Goal: Information Seeking & Learning: Learn about a topic

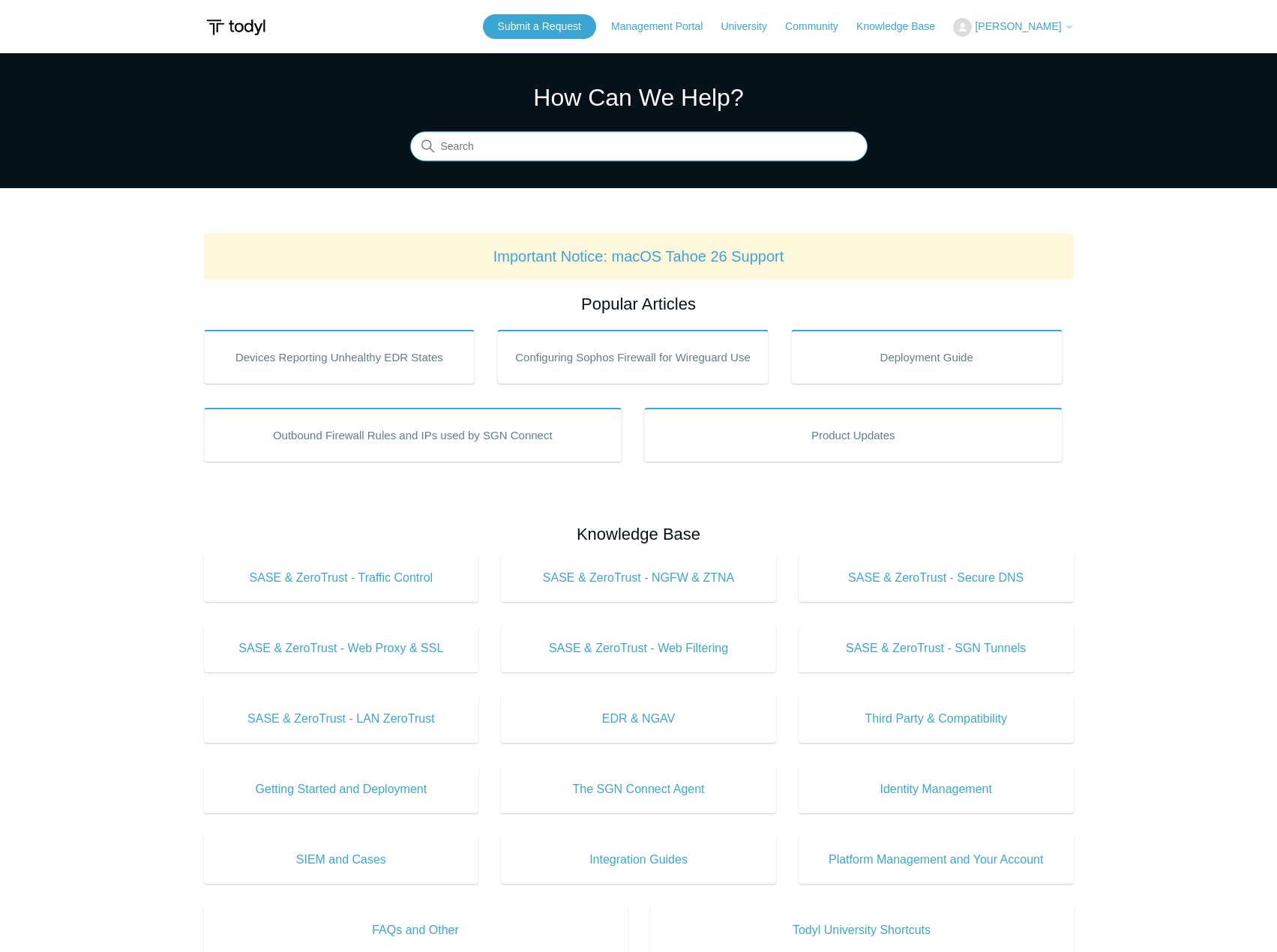
click at [654, 150] on input "Search" at bounding box center [638, 147] width 457 height 30
click at [638, 150] on input "Search" at bounding box center [638, 147] width 457 height 30
type input "diagram"
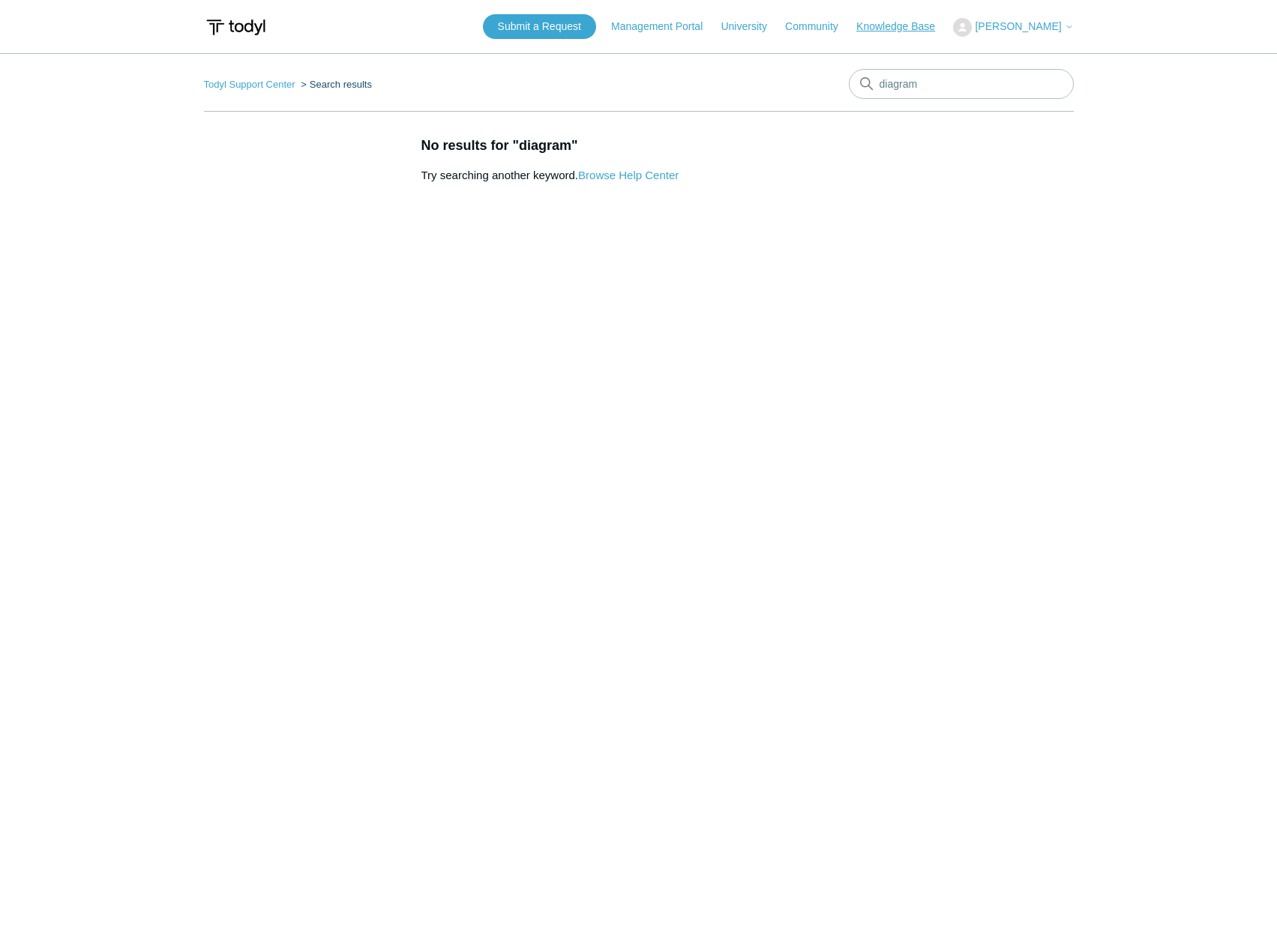
click at [891, 22] on link "Knowledge Base" at bounding box center [903, 26] width 94 height 15
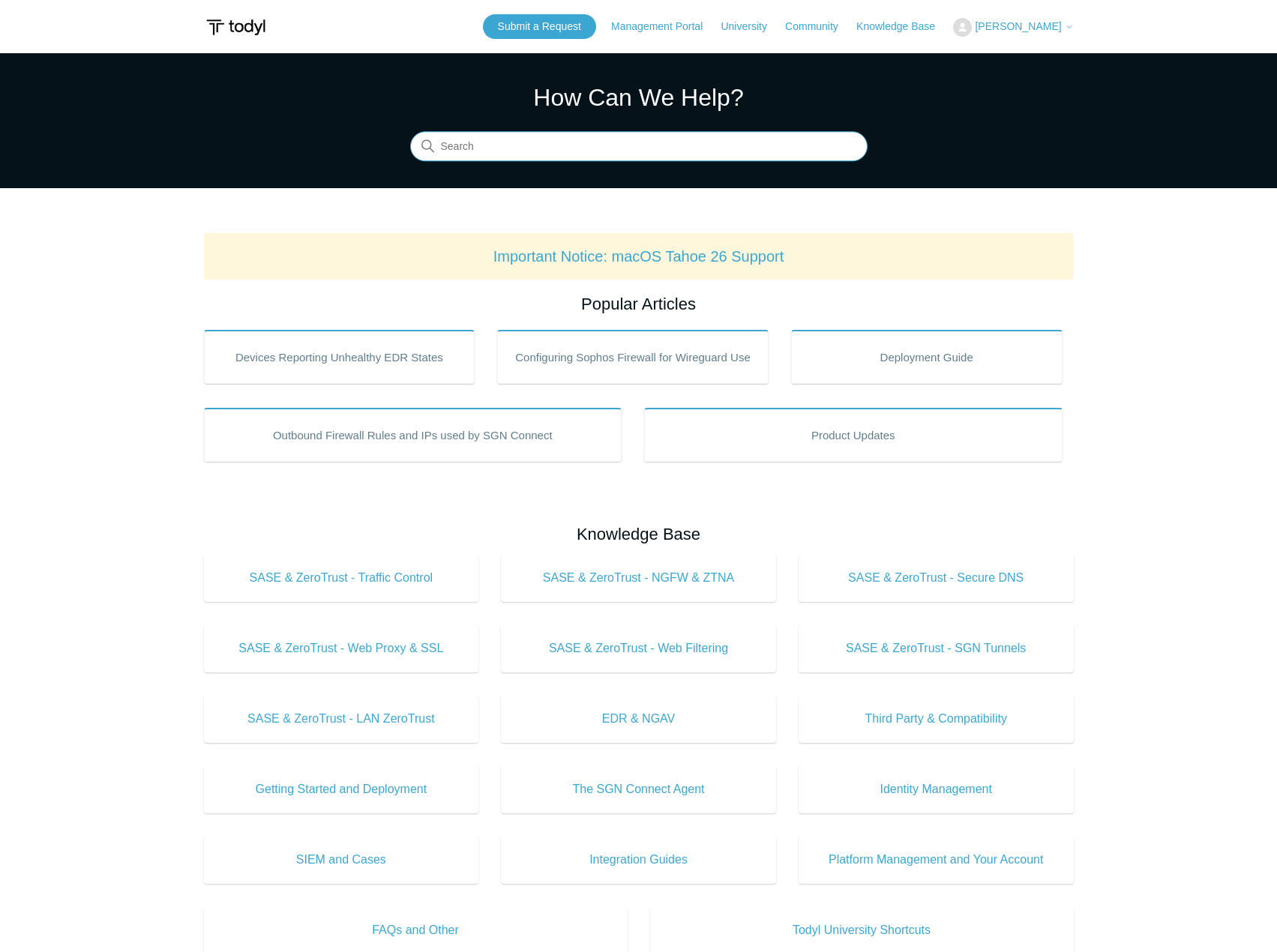
click at [596, 150] on input "Search" at bounding box center [638, 147] width 457 height 30
type input "diagram"
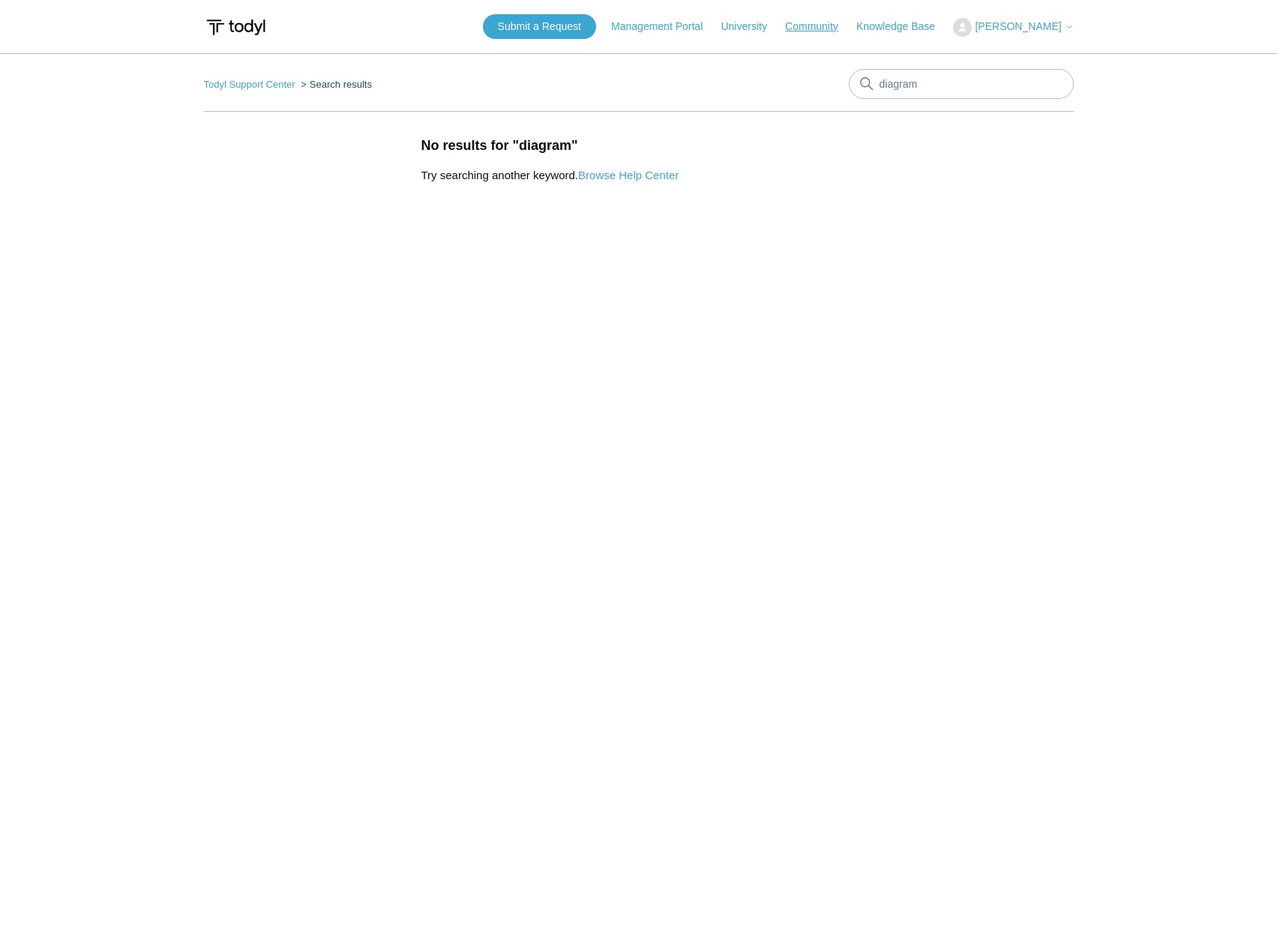
click at [838, 24] on link "Community" at bounding box center [820, 26] width 68 height 15
